Goal: Task Accomplishment & Management: Manage account settings

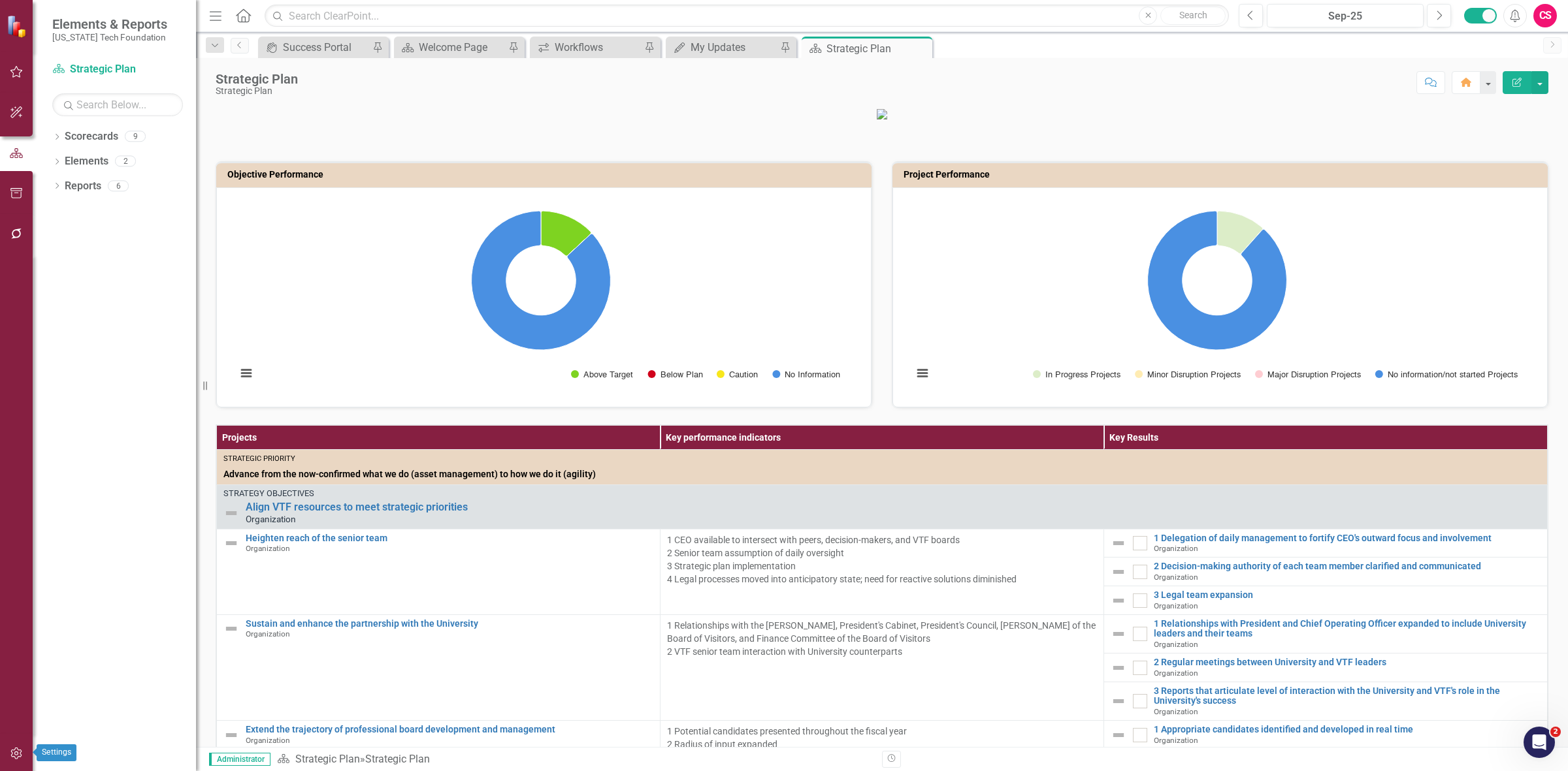
click at [14, 752] on icon "button" at bounding box center [17, 753] width 14 height 10
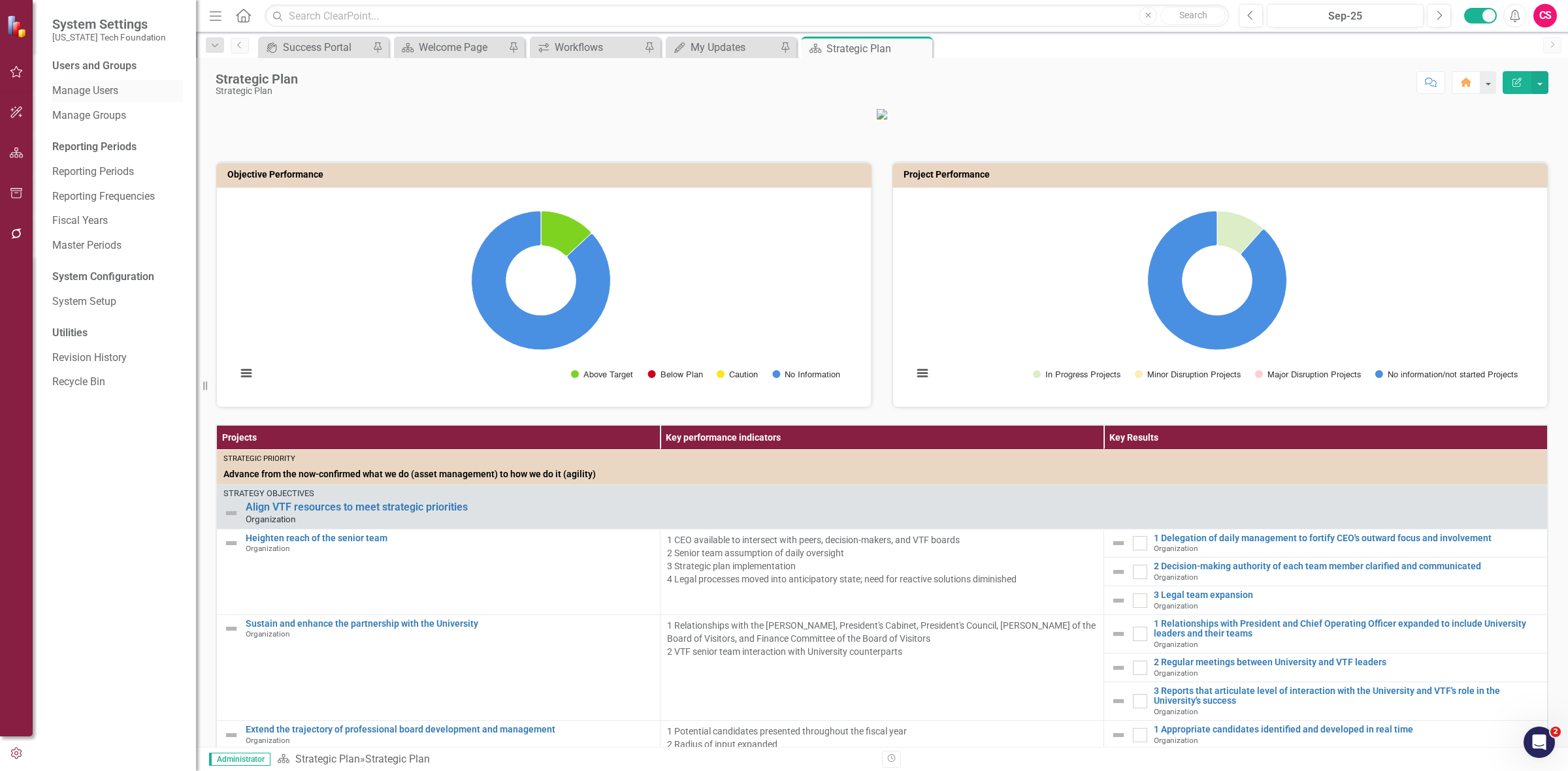
click at [87, 88] on link "Manage Users" at bounding box center [117, 91] width 131 height 15
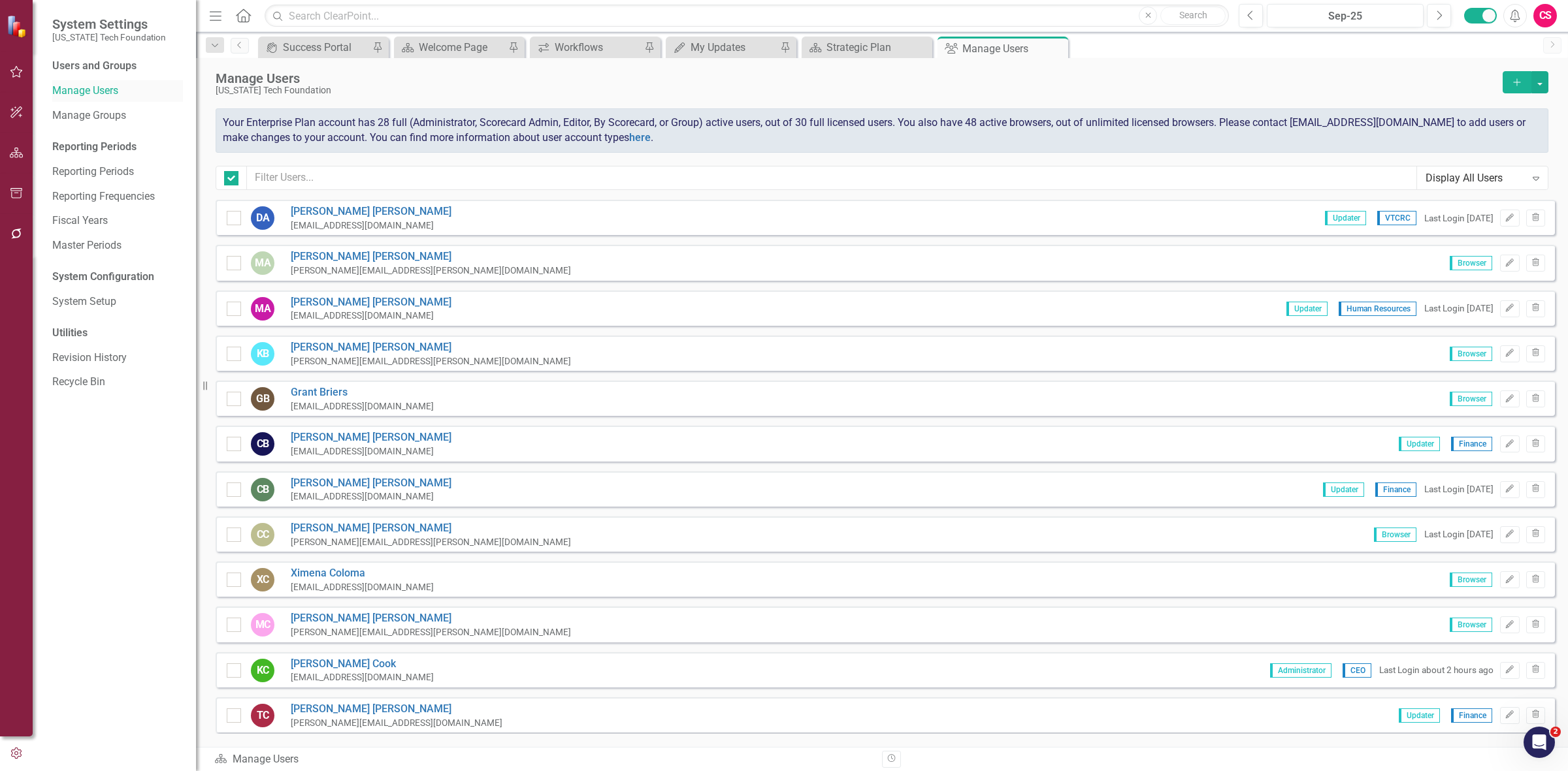
checkbox input "false"
click at [341, 171] on input "text" at bounding box center [832, 178] width 1170 height 24
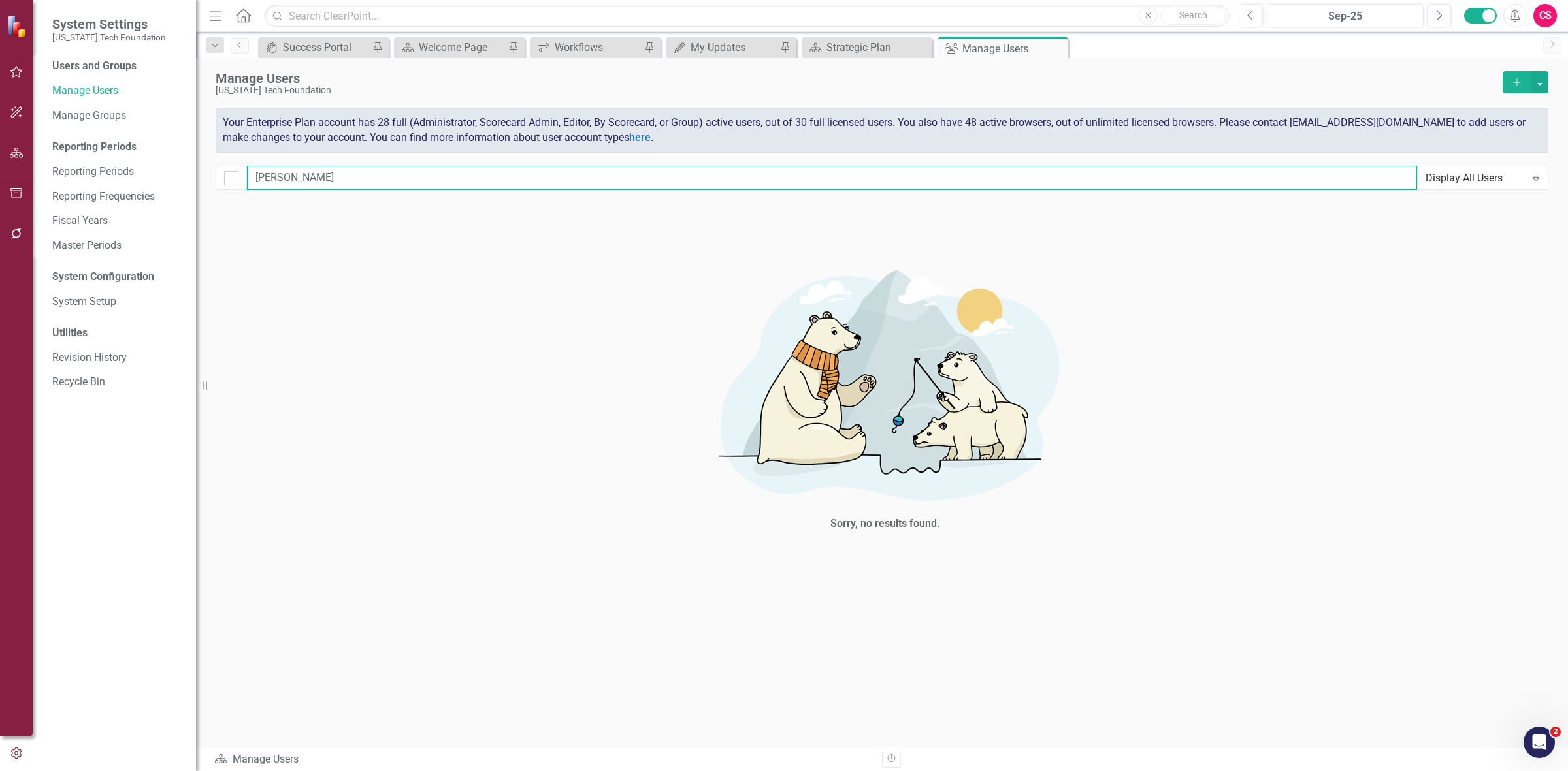
type input "[PERSON_NAME]"
checkbox input "false"
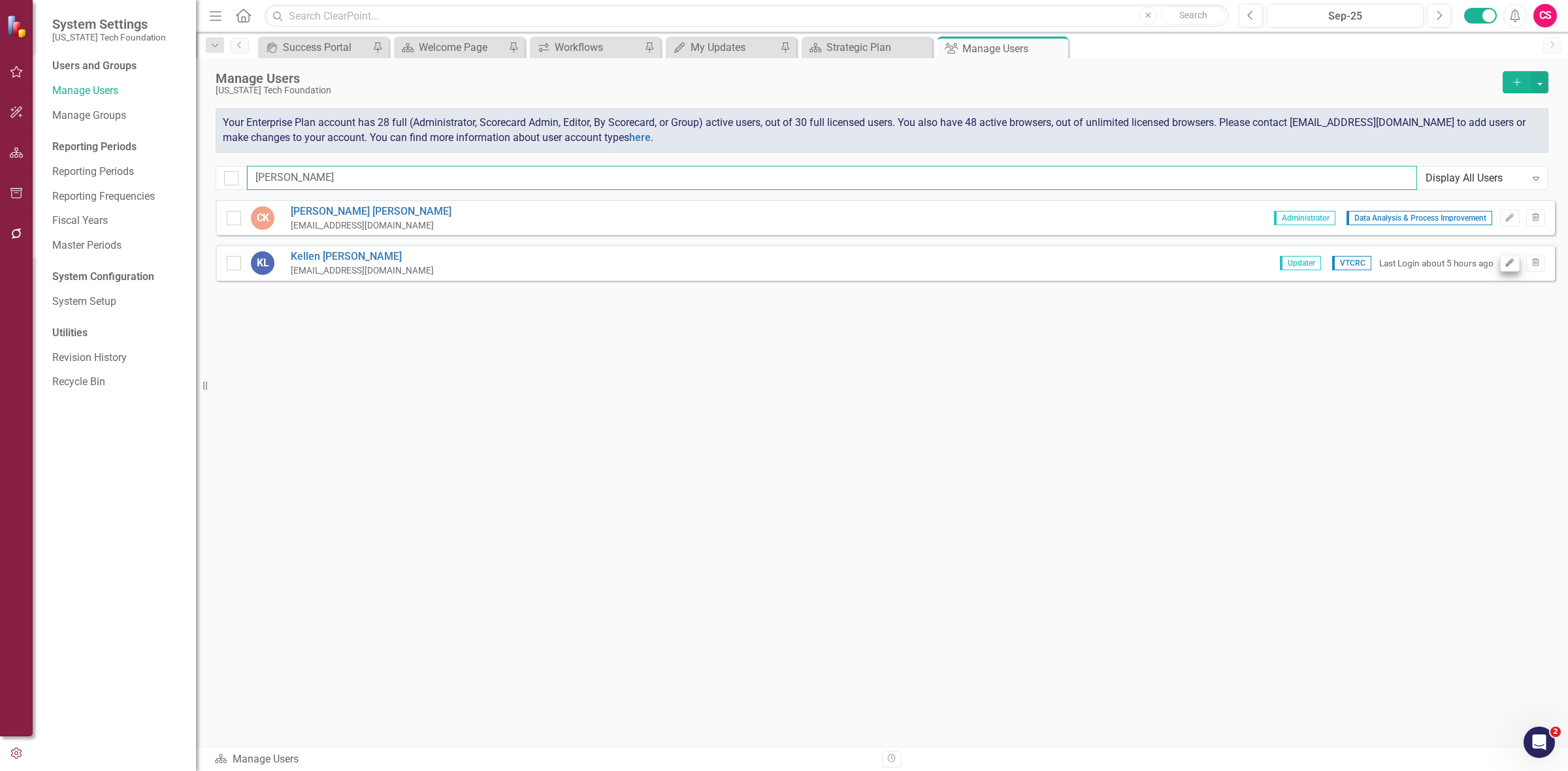
type input "[PERSON_NAME]"
click at [1507, 265] on icon "Edit" at bounding box center [1509, 262] width 10 height 8
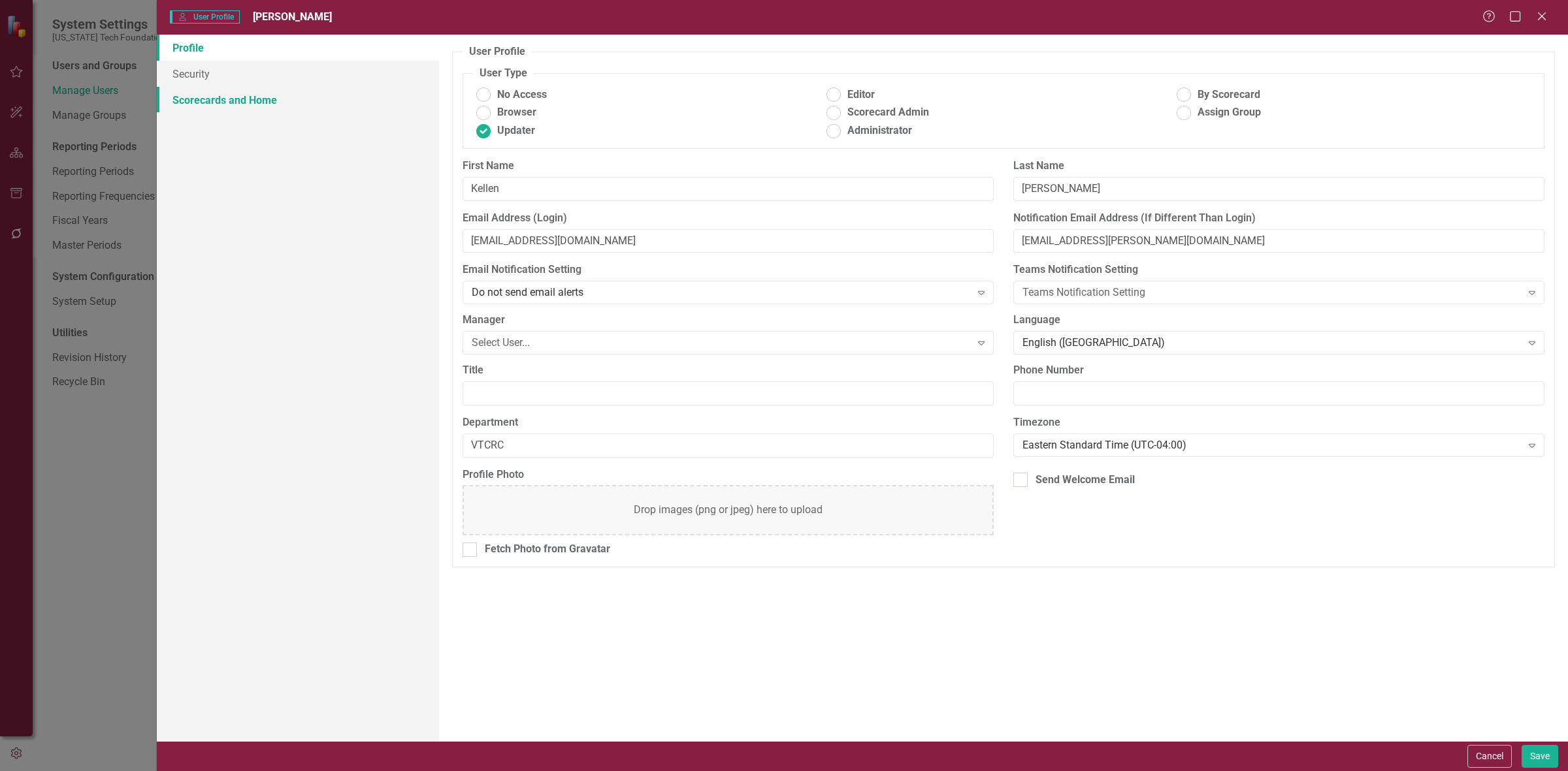
click at [321, 92] on link "Scorecards and Home" at bounding box center [298, 99] width 282 height 26
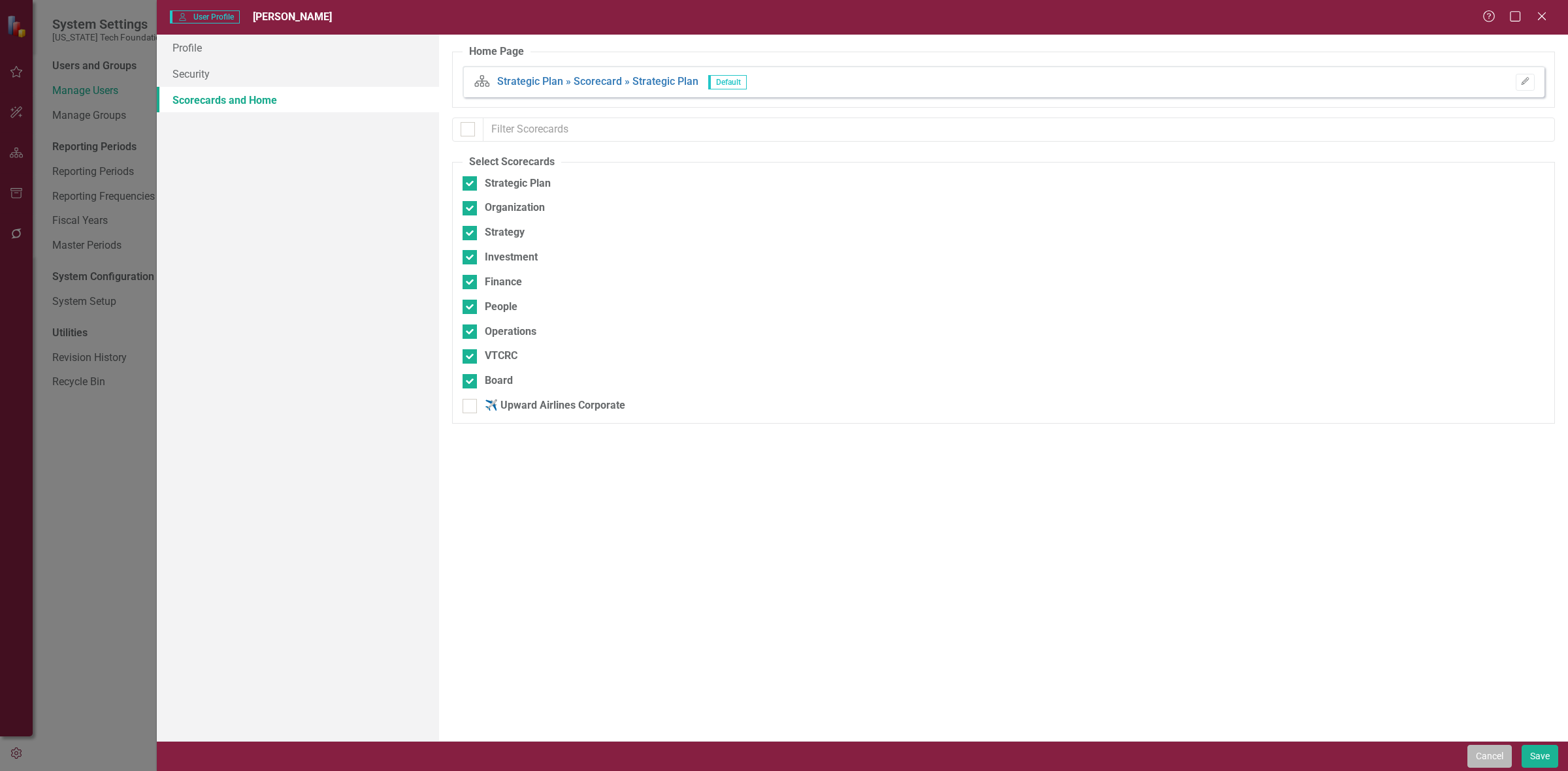
click at [1475, 758] on button "Cancel" at bounding box center [1489, 756] width 45 height 23
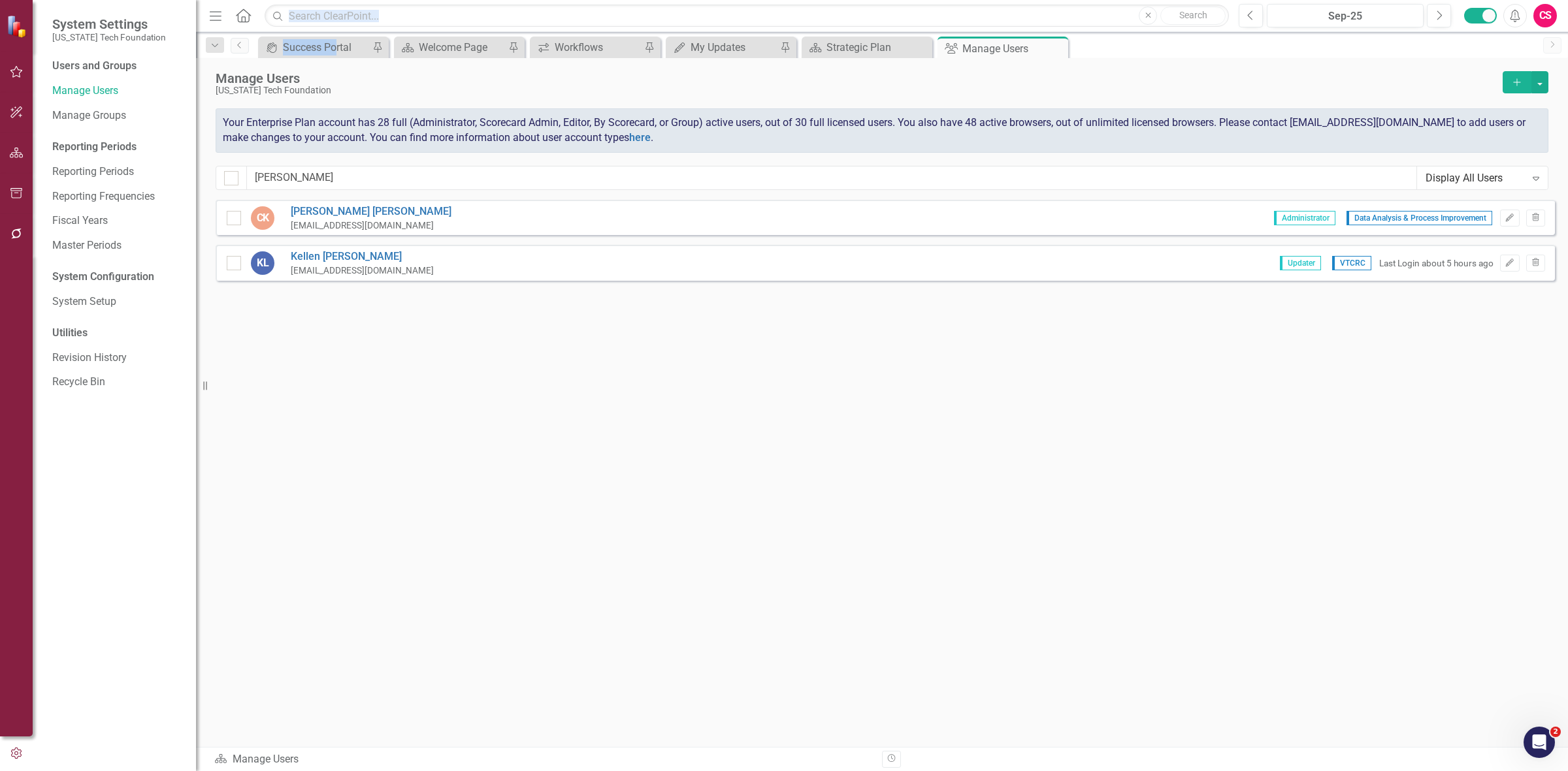
click at [335, 31] on div "Menu Home Search Close Search Previous Sep-25 Next Alerts CS User Edit Profile …" at bounding box center [882, 385] width 1372 height 771
click at [331, 20] on input "text" at bounding box center [746, 16] width 964 height 23
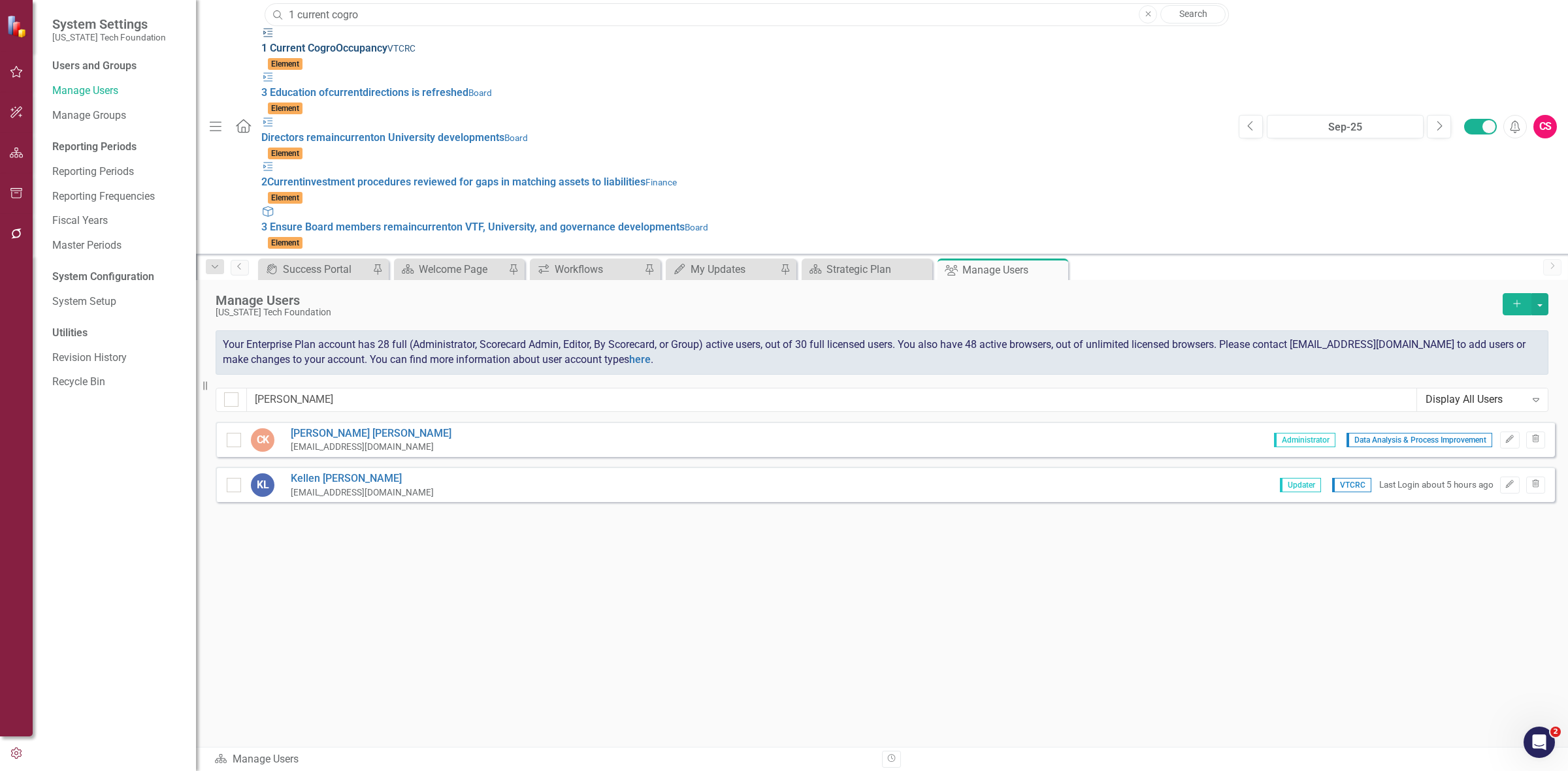
type input "1 current cogro"
click at [387, 52] on small "VTCRC" at bounding box center [401, 48] width 28 height 10
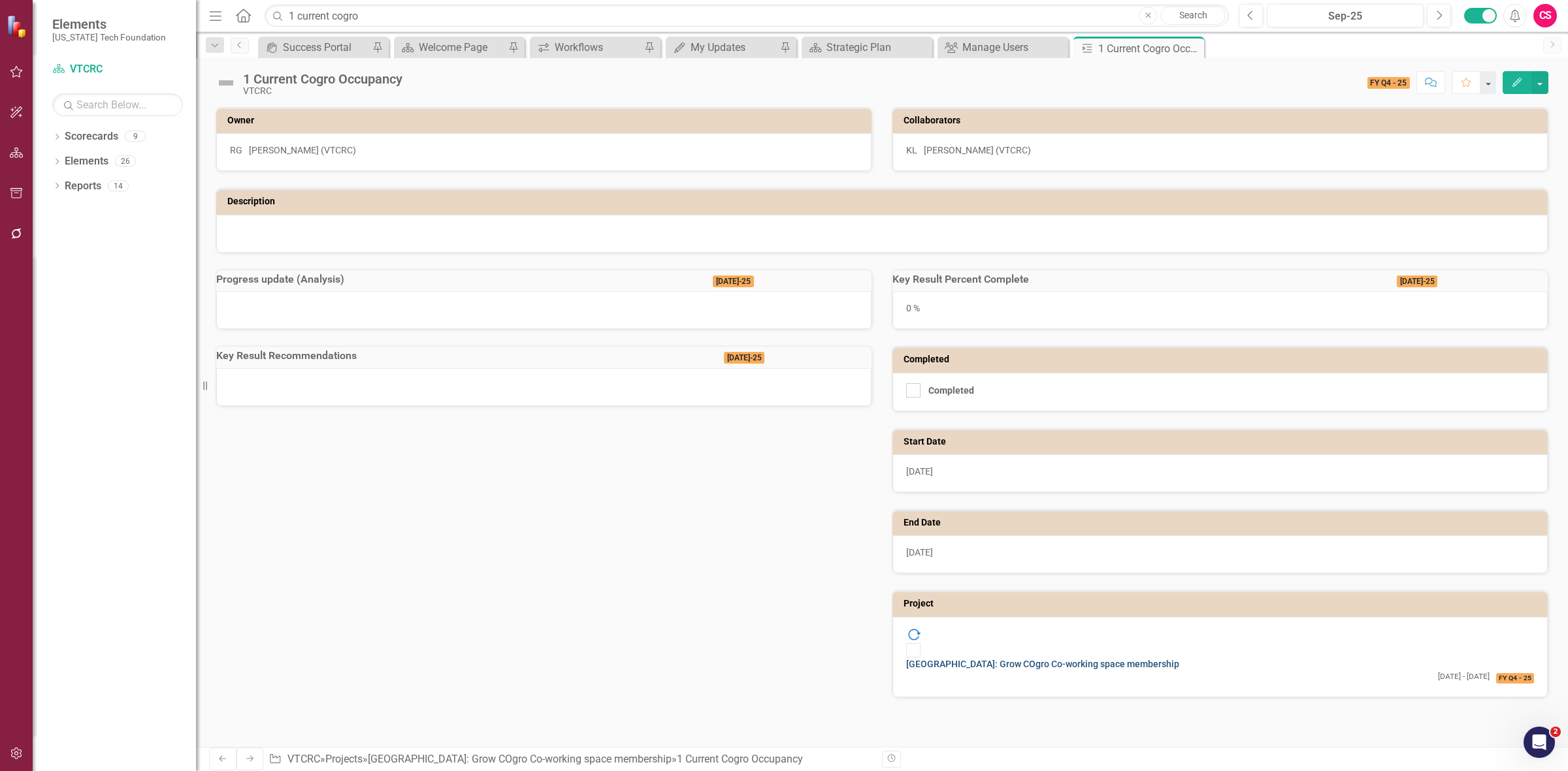
click at [1172, 659] on link "[GEOGRAPHIC_DATA]: Grow COgro Co-working space membership" at bounding box center [1042, 664] width 273 height 10
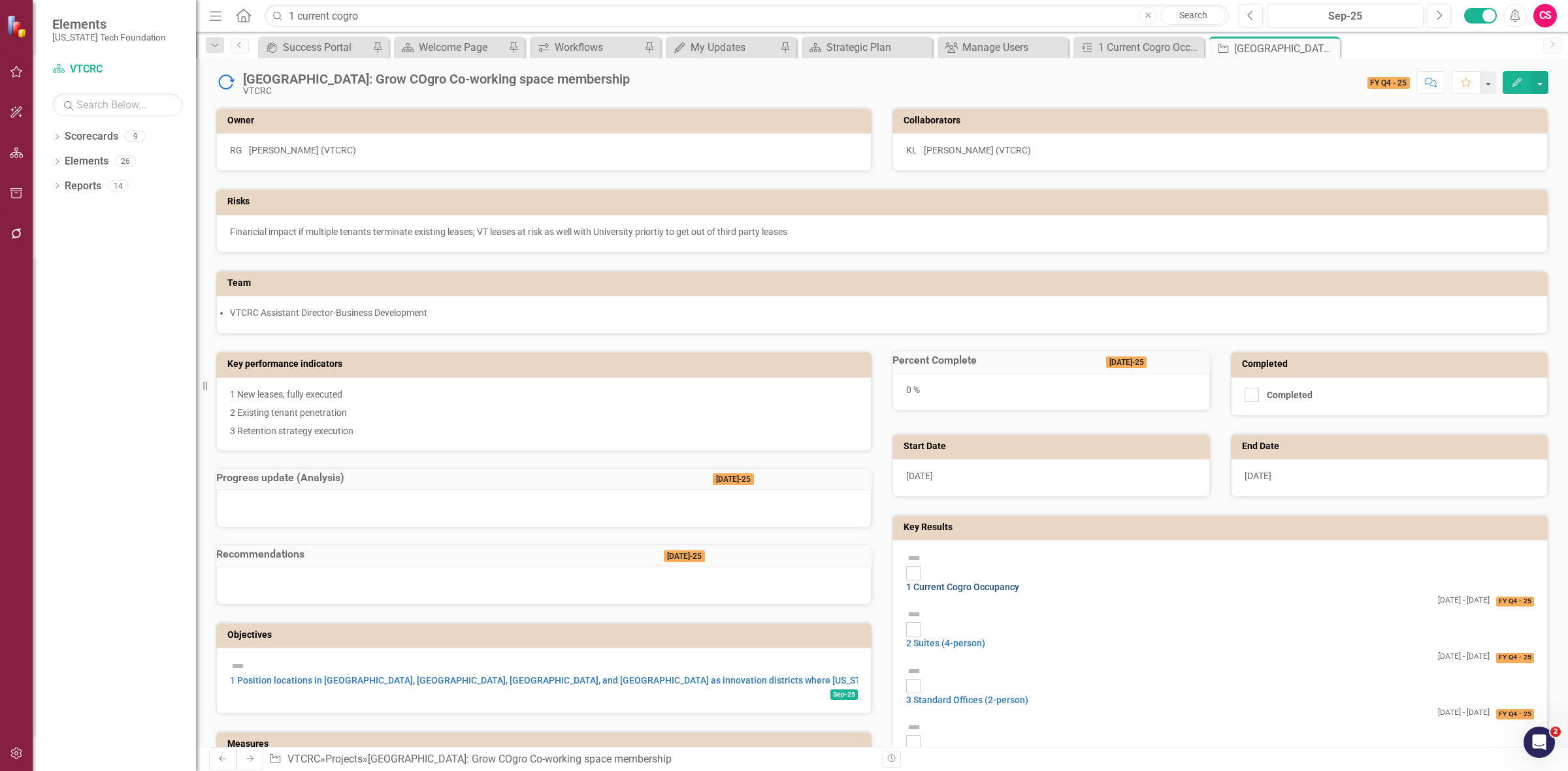
click at [1019, 582] on link "1 Current Cogro Occupancy" at bounding box center [963, 587] width 113 height 10
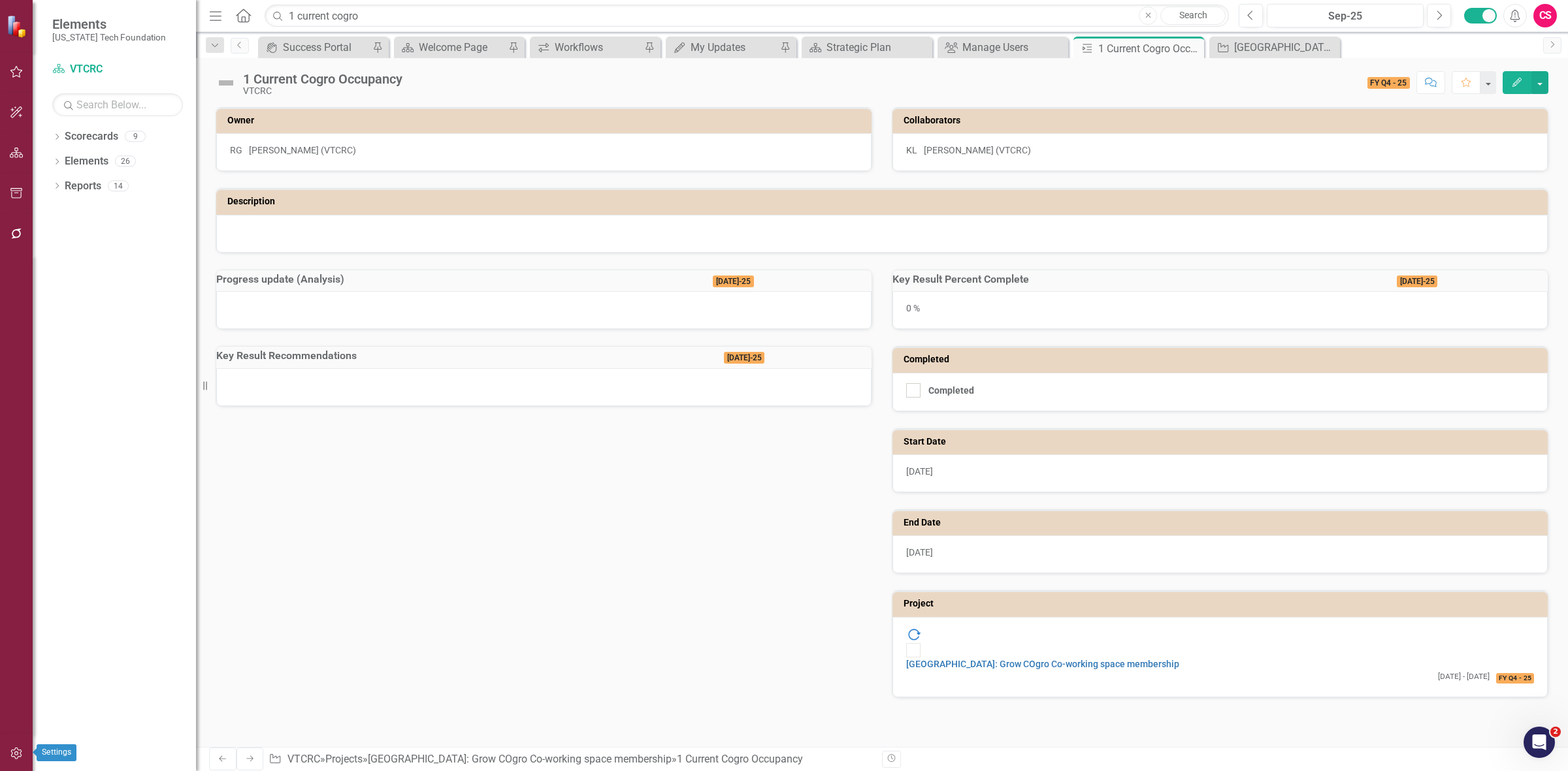
click at [22, 753] on icon "button" at bounding box center [17, 753] width 14 height 10
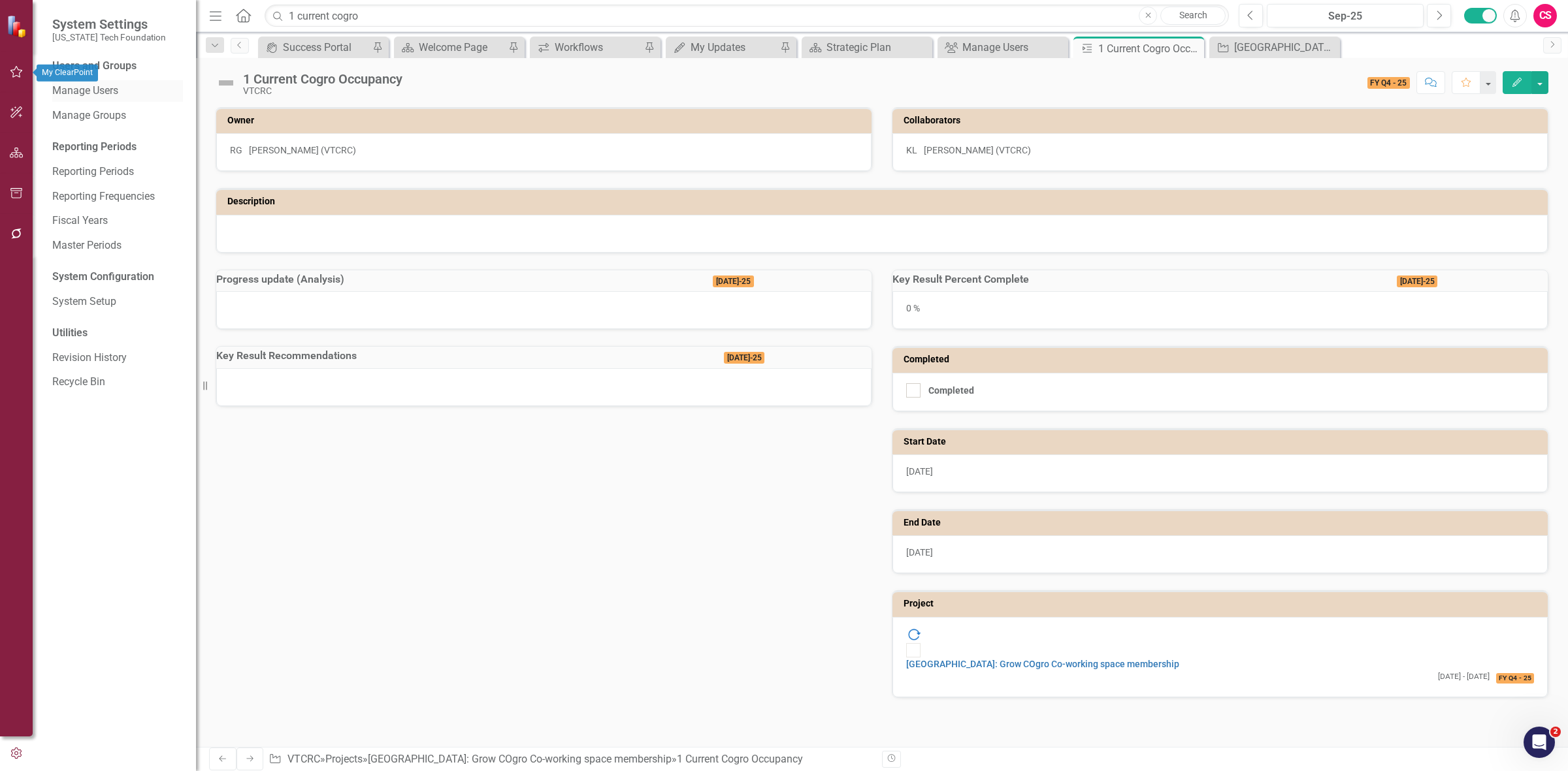
click at [103, 87] on link "Manage Users" at bounding box center [117, 91] width 131 height 15
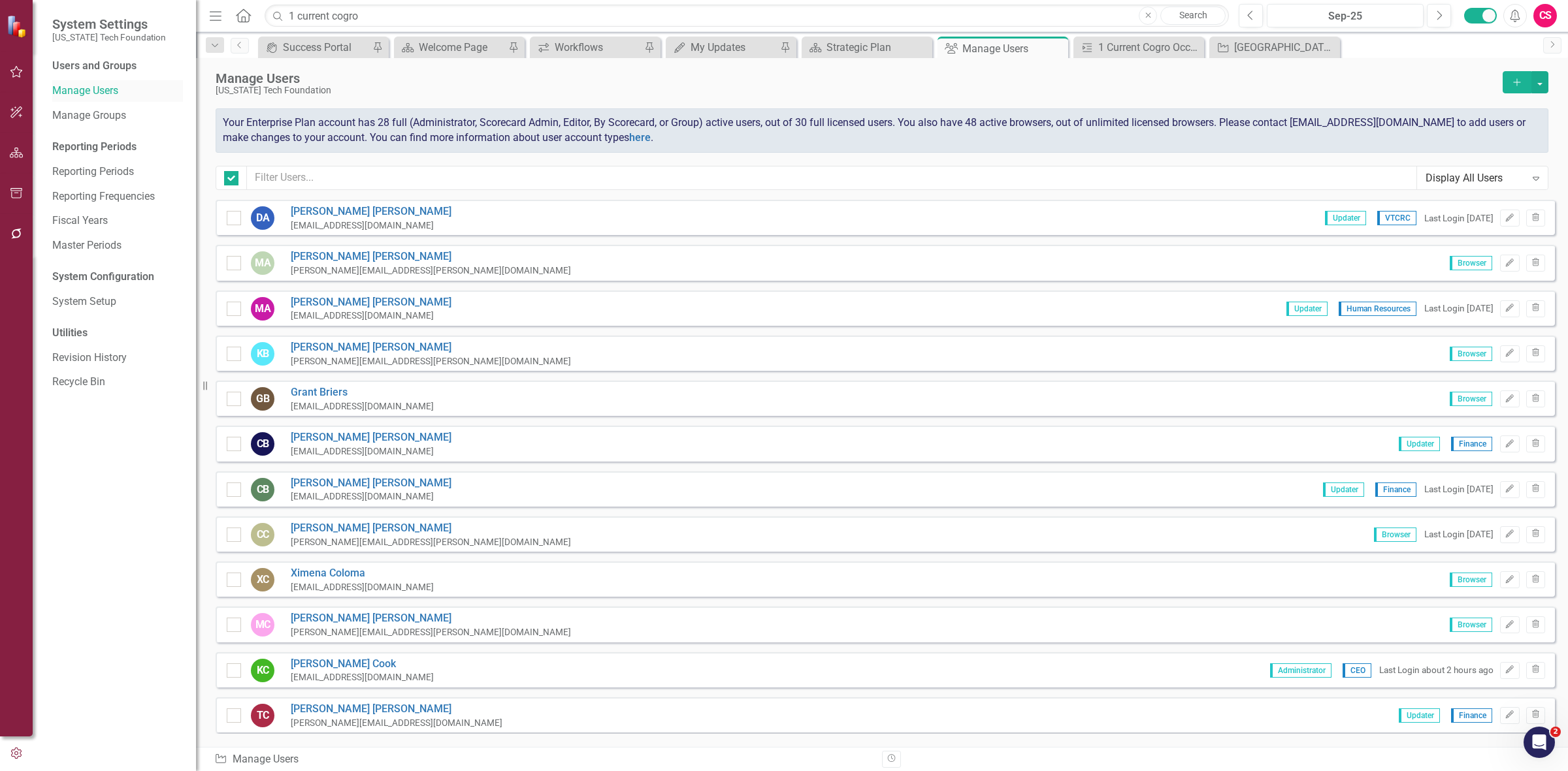
checkbox input "false"
click at [397, 179] on input "text" at bounding box center [832, 178] width 1170 height 24
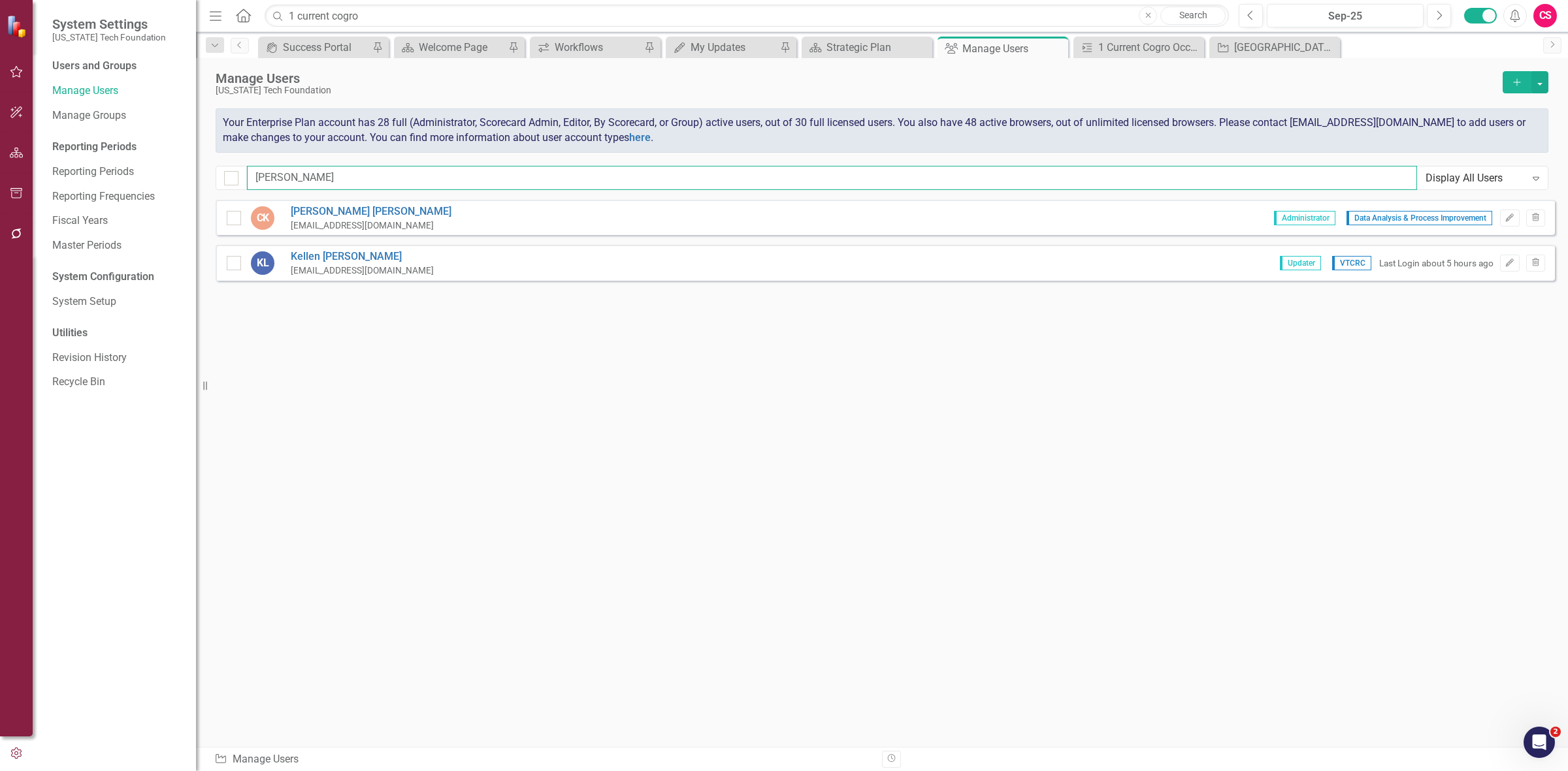
type input "[PERSON_NAME]"
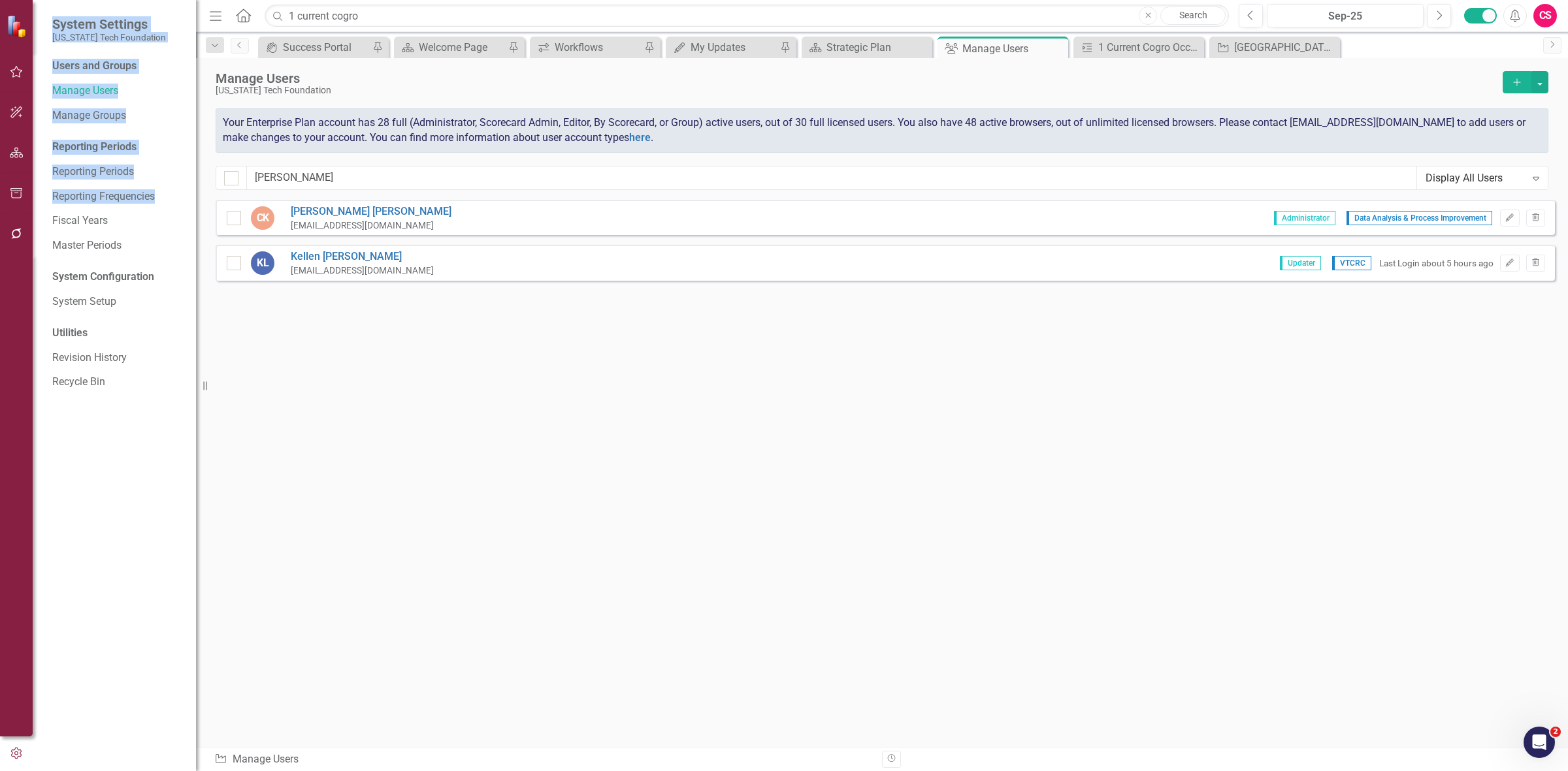
drag, startPoint x: 34, startPoint y: 222, endPoint x: 20, endPoint y: 223, distance: 14.0
click at [29, 222] on div "System Settings [US_STATE] Tech Foundation Users and Groups Manage Users Manage…" at bounding box center [98, 385] width 196 height 771
click at [18, 223] on button "button" at bounding box center [17, 234] width 29 height 27
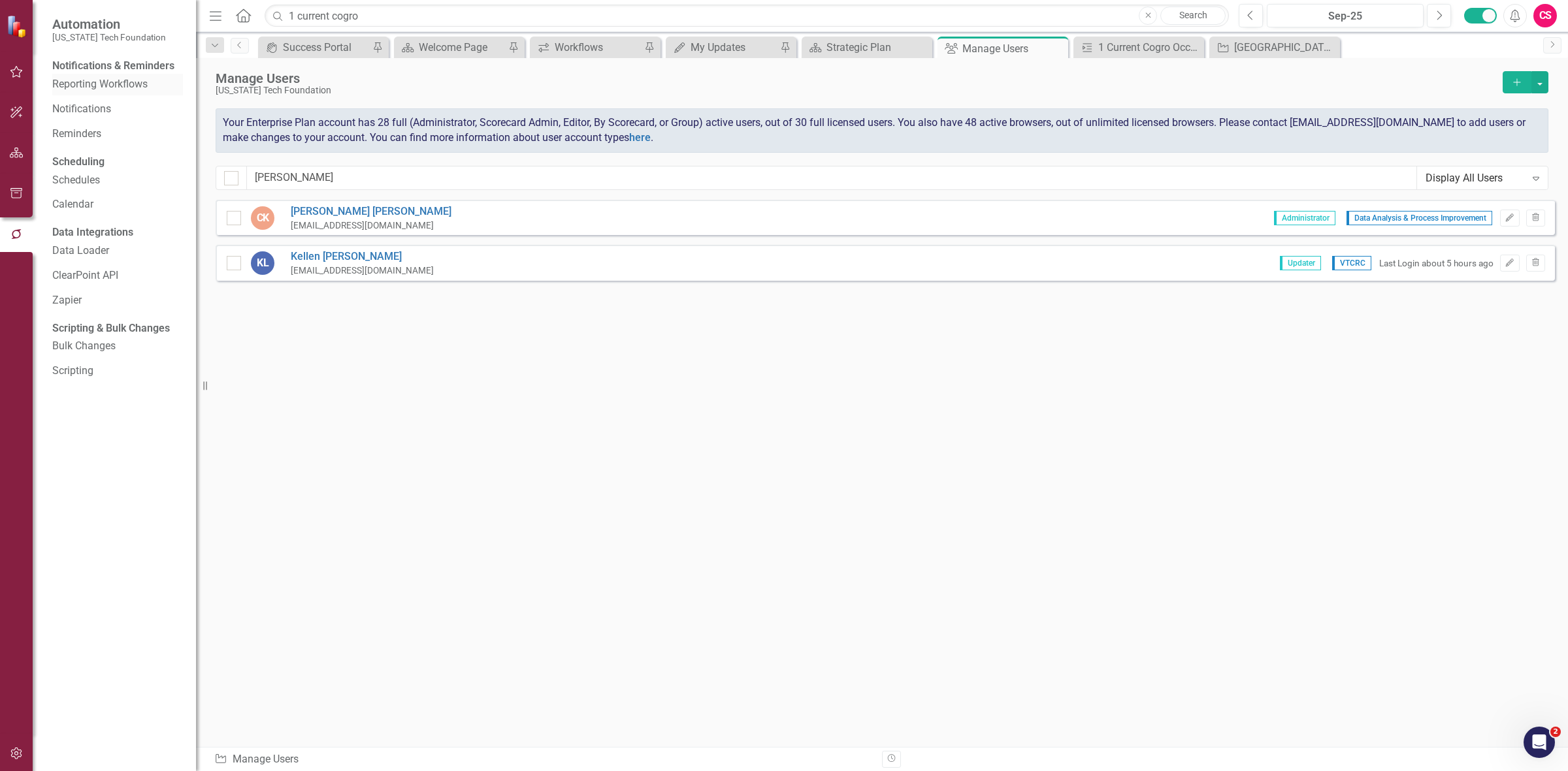
drag, startPoint x: 94, startPoint y: 110, endPoint x: 98, endPoint y: 103, distance: 8.1
click at [96, 110] on div "Notifications" at bounding box center [117, 109] width 131 height 22
click at [103, 92] on link "Reporting Workflows" at bounding box center [117, 84] width 131 height 15
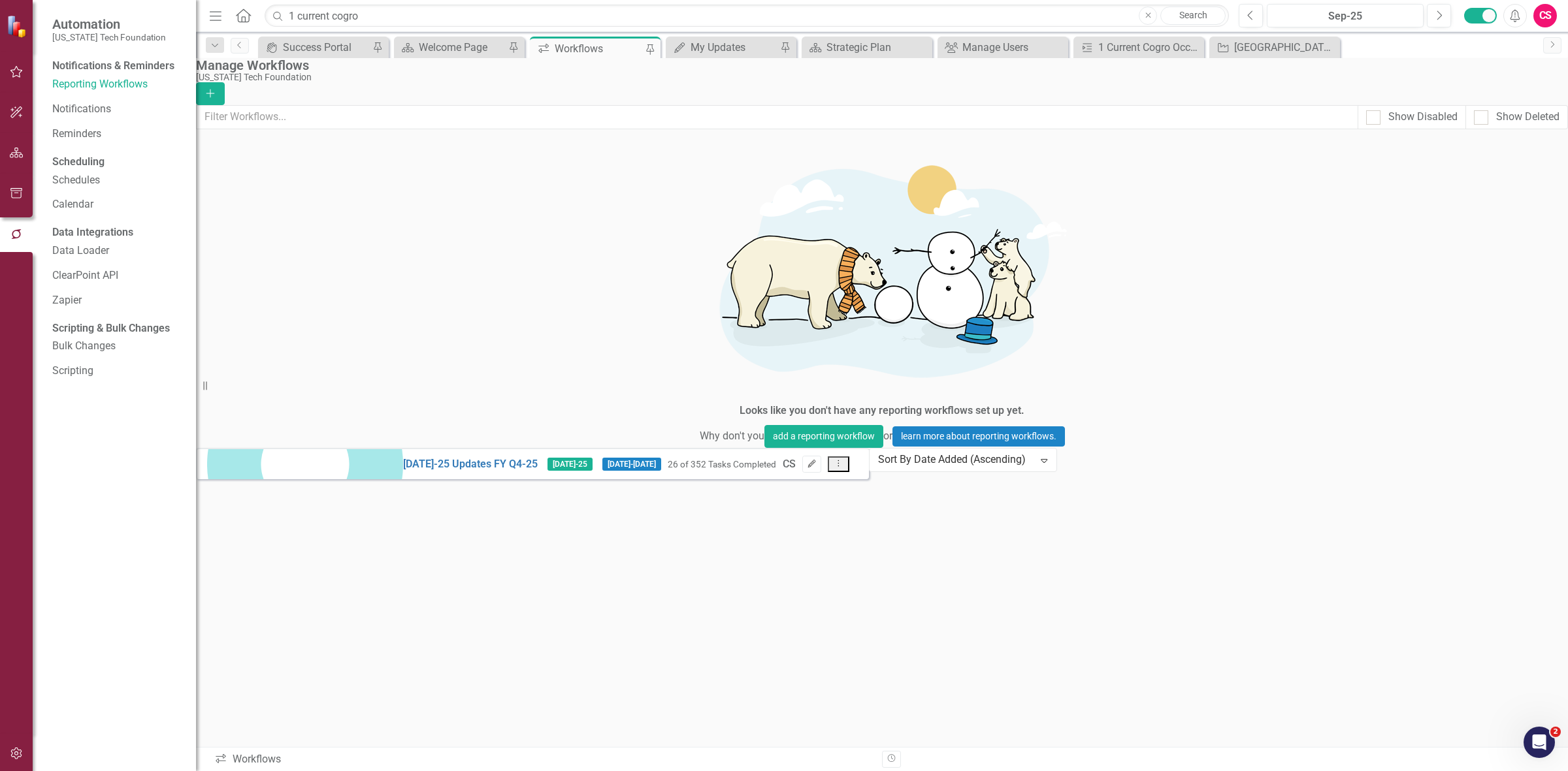
click at [817, 461] on icon "Edit" at bounding box center [812, 464] width 10 height 8
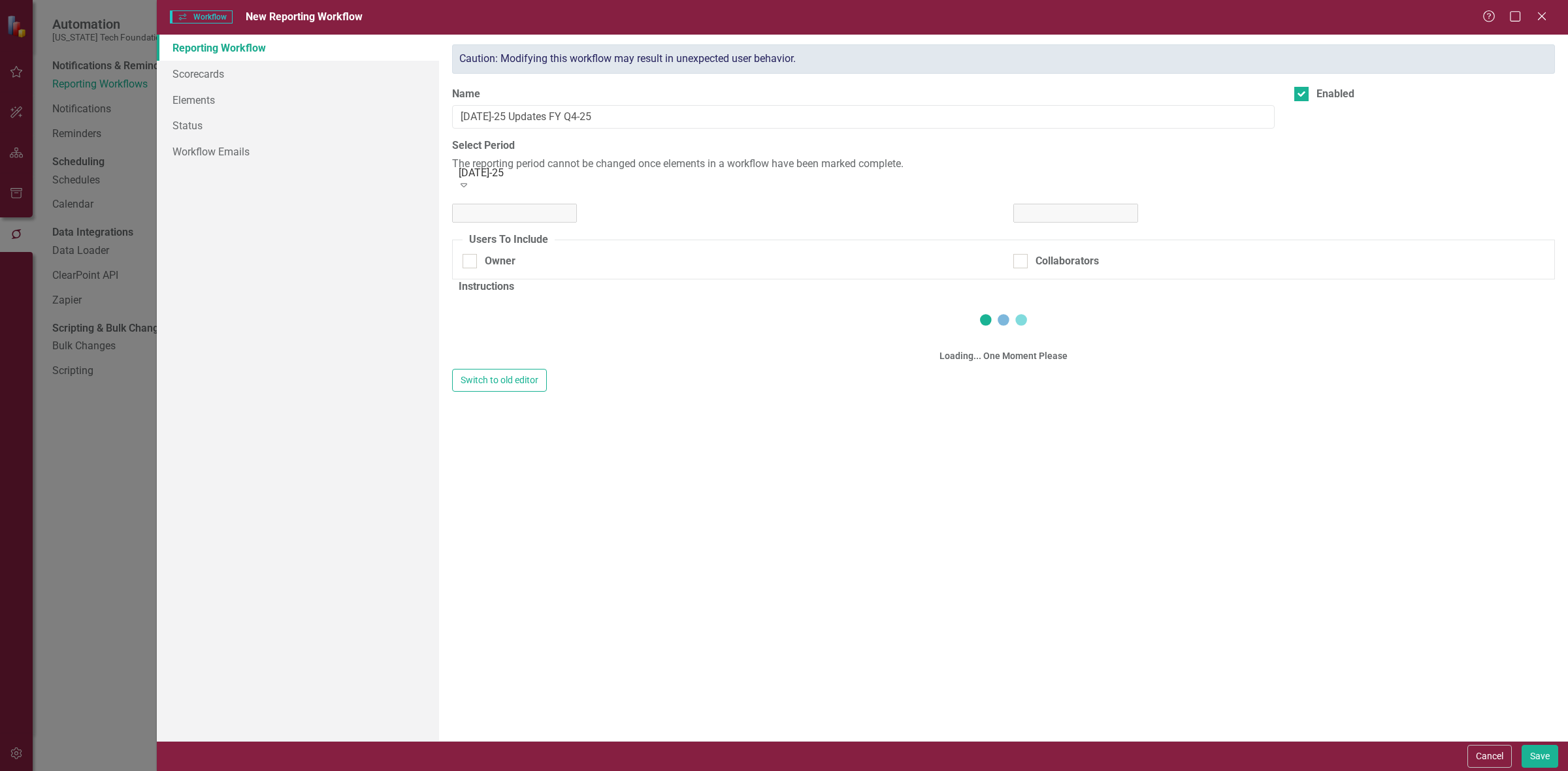
checkbox input "true"
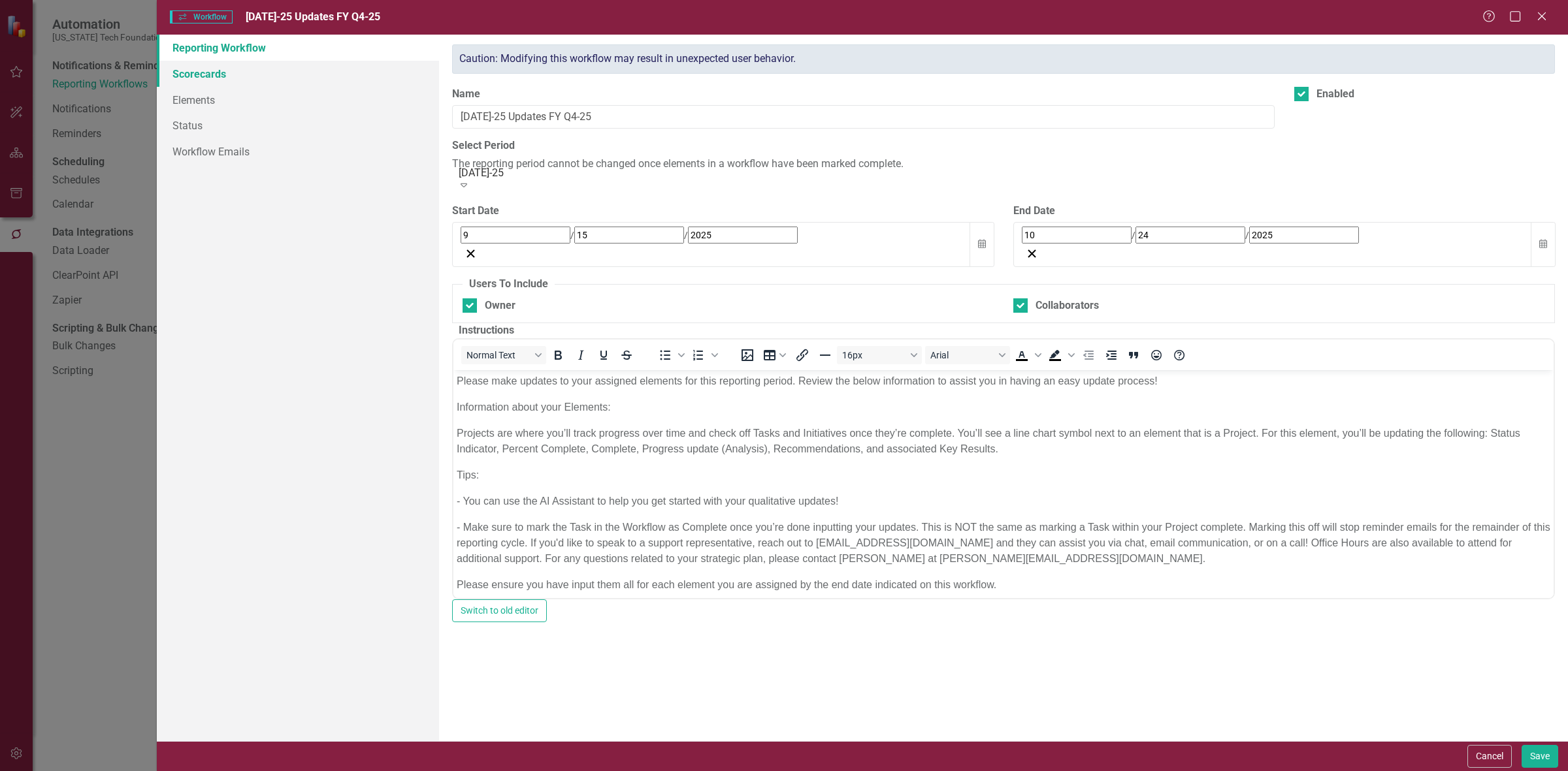
click at [306, 73] on link "Scorecards" at bounding box center [298, 73] width 282 height 26
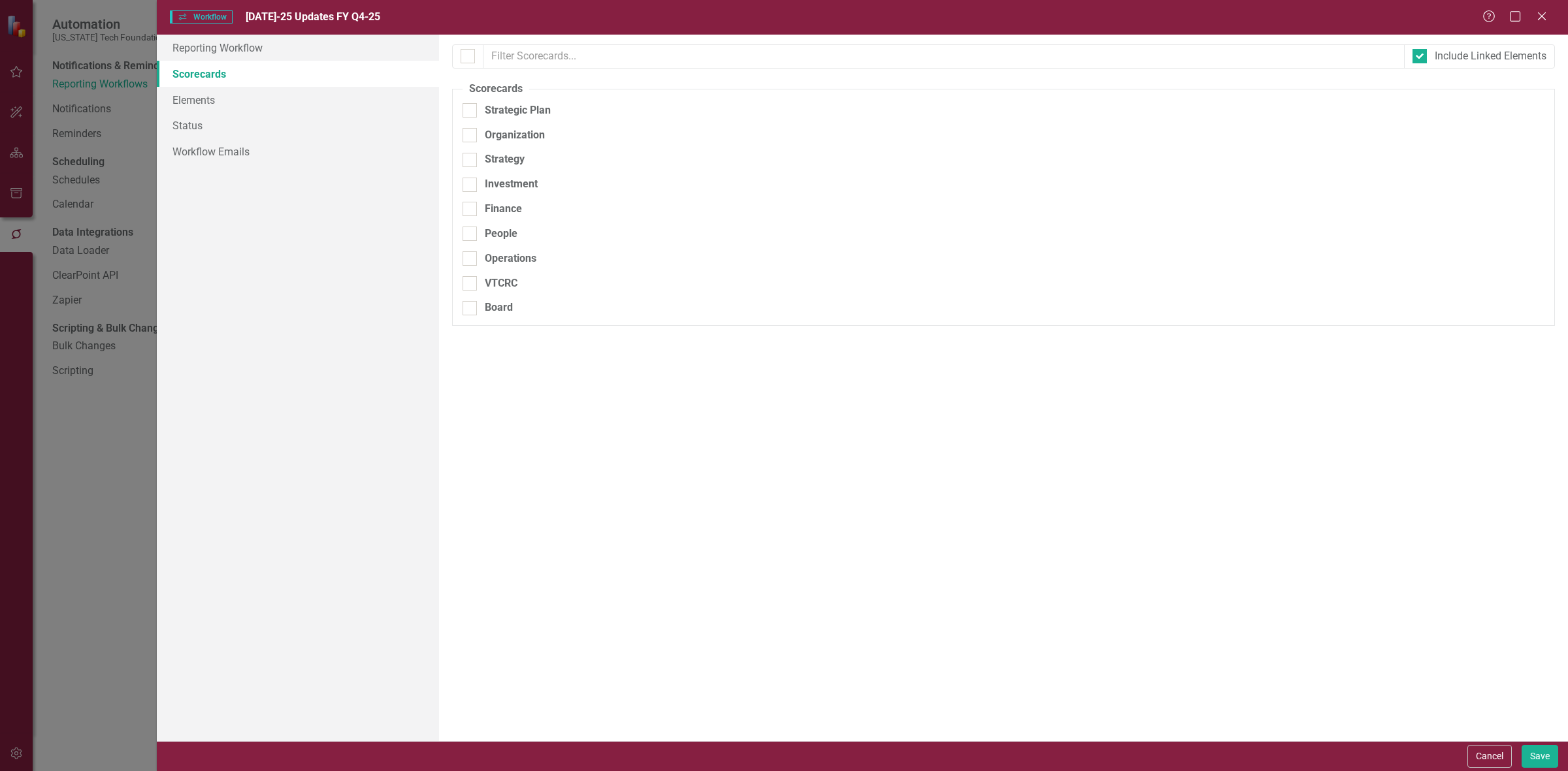
checkbox input "false"
checkbox input "true"
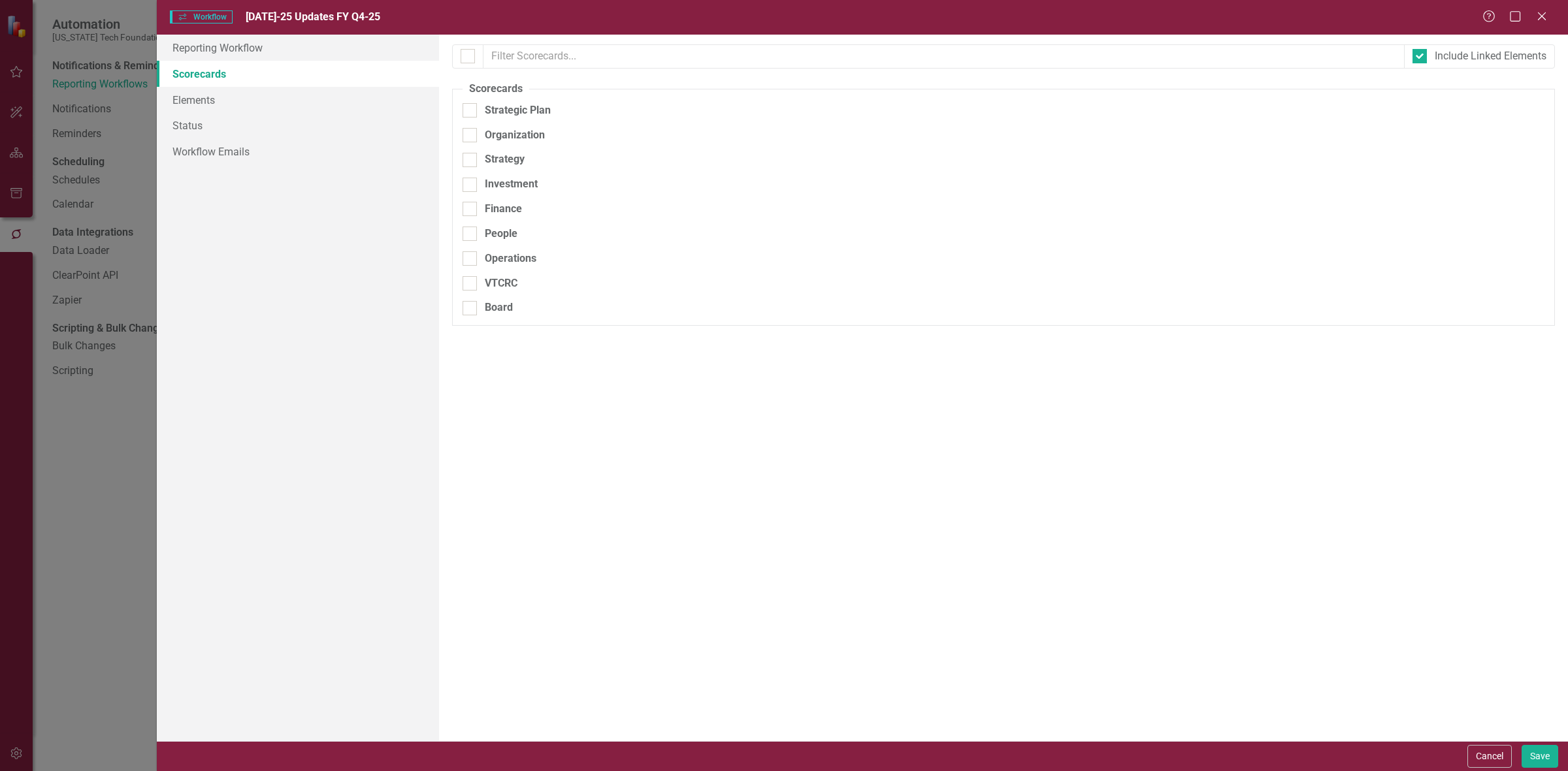
checkbox input "true"
click at [295, 96] on link "Elements" at bounding box center [298, 99] width 282 height 26
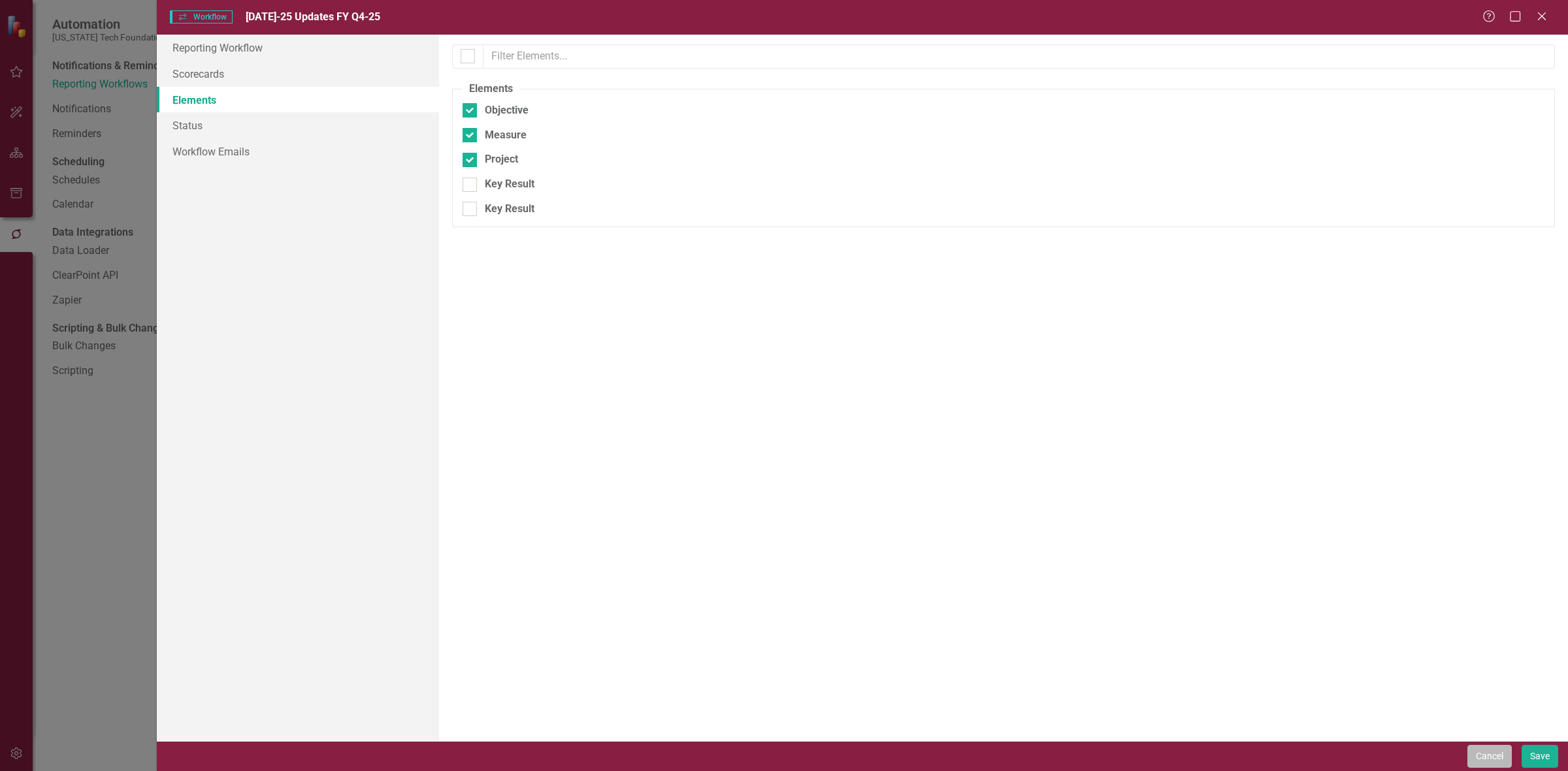
click at [1504, 751] on button "Cancel" at bounding box center [1489, 756] width 45 height 23
